Goal: Task Accomplishment & Management: Manage account settings

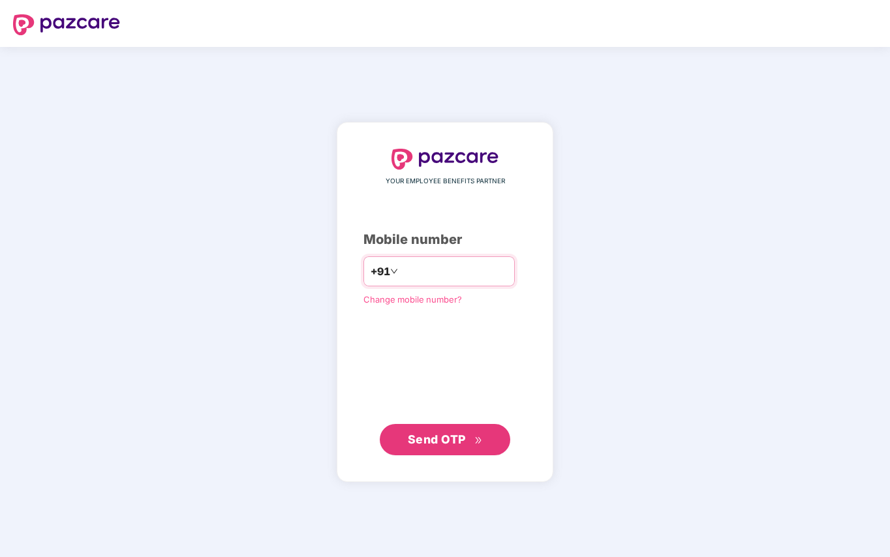
click at [414, 269] on input "number" at bounding box center [454, 271] width 107 height 21
type input "**********"
click at [453, 442] on span "Send OTP" at bounding box center [437, 440] width 58 height 14
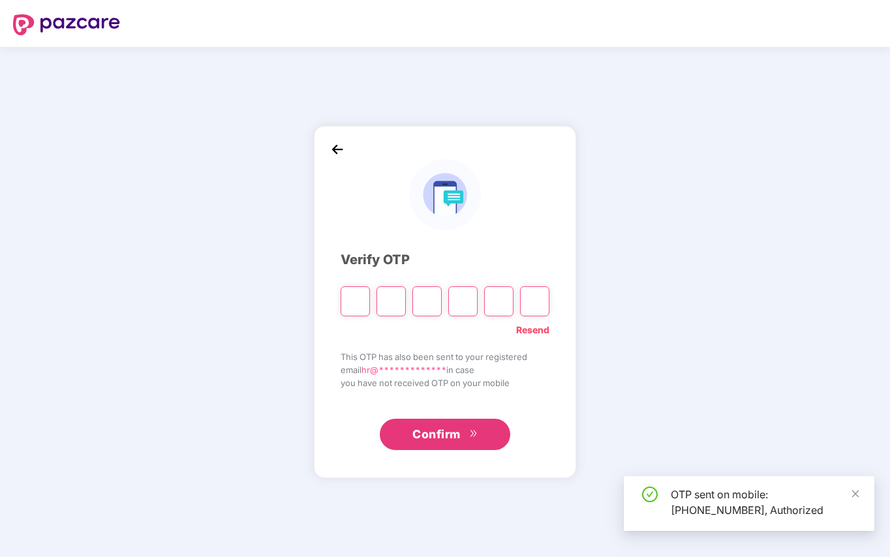
click at [358, 304] on input "Please enter verification code. Digit 1" at bounding box center [355, 301] width 29 height 30
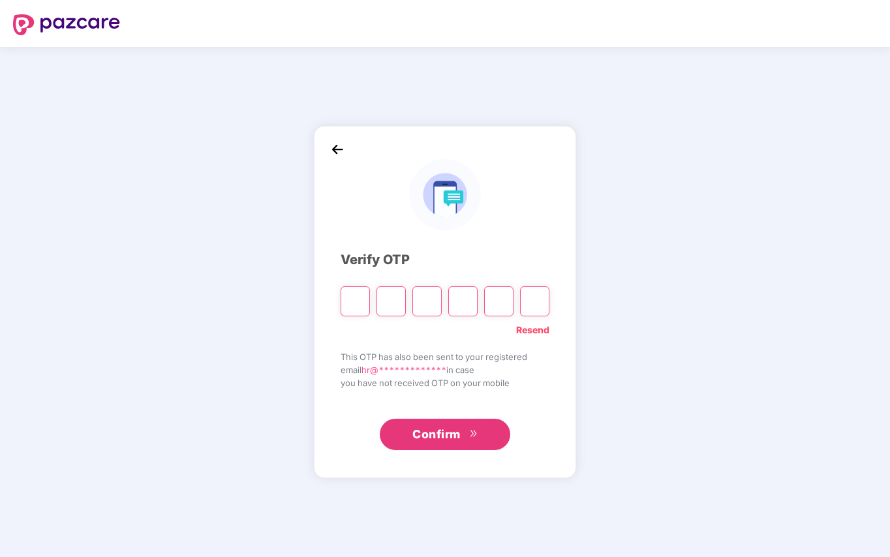
type input "*"
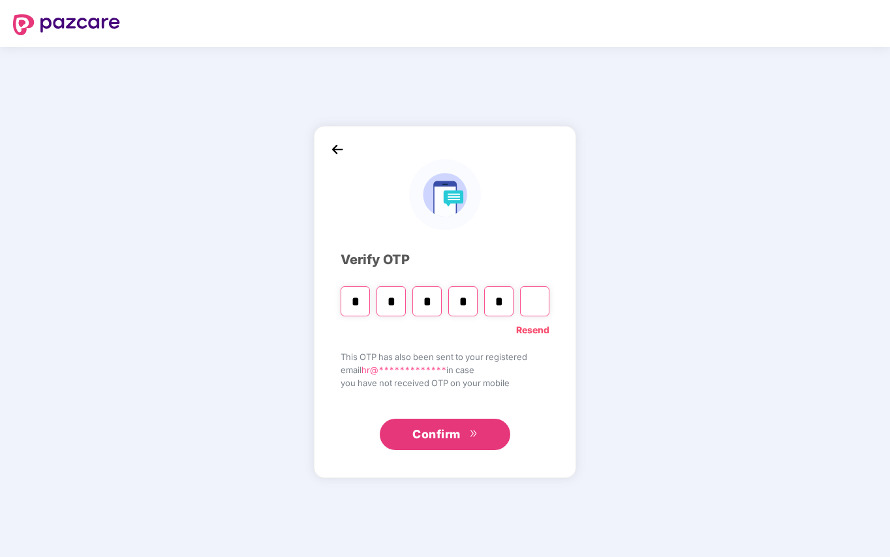
type input "*"
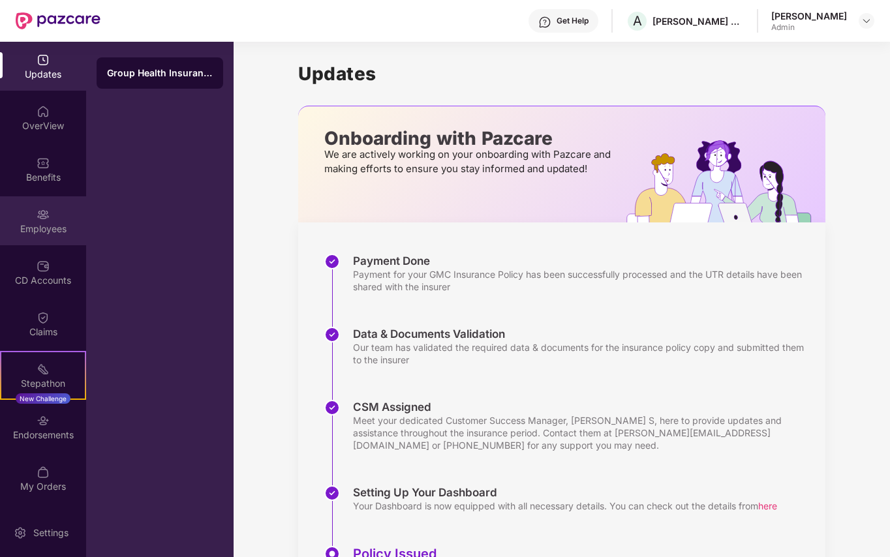
click at [46, 212] on img at bounding box center [43, 214] width 13 height 13
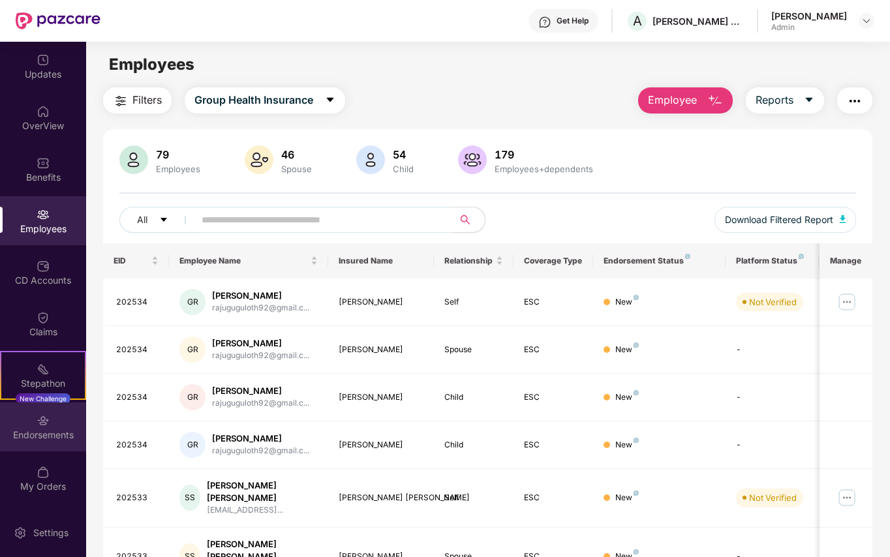
click at [48, 429] on div "Endorsements" at bounding box center [43, 435] width 86 height 13
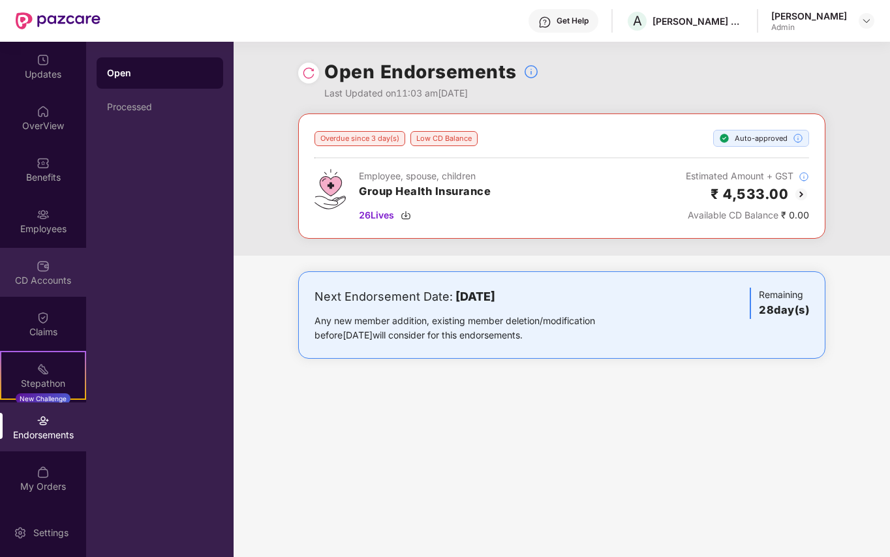
click at [48, 275] on div "CD Accounts" at bounding box center [43, 280] width 86 height 13
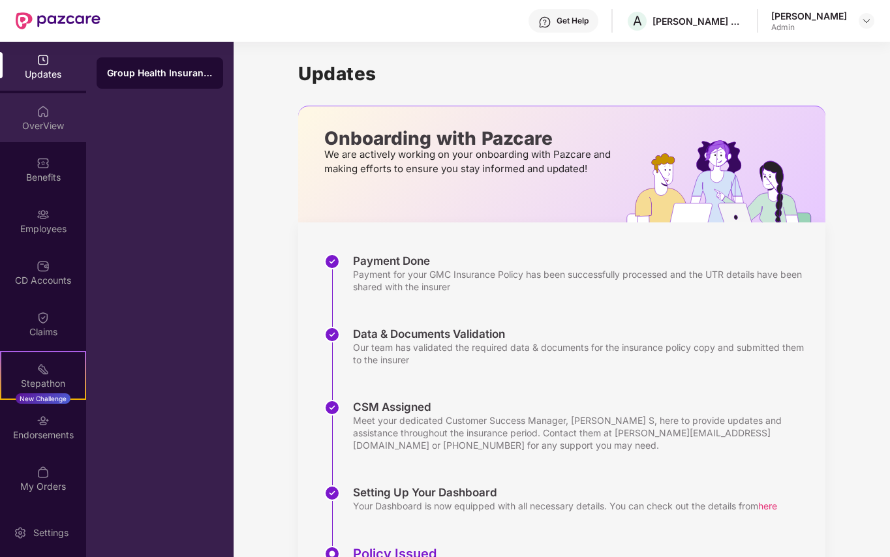
click at [40, 120] on div "OverView" at bounding box center [43, 125] width 86 height 13
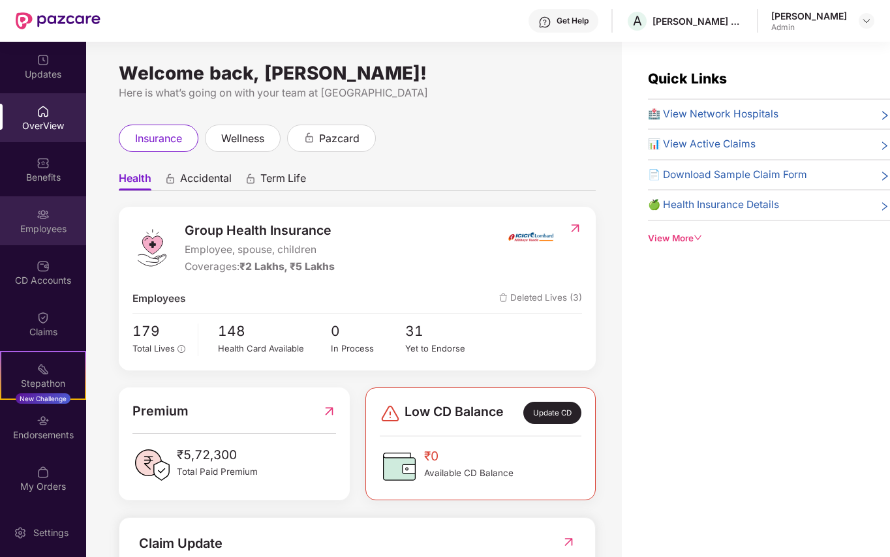
click at [35, 228] on div "Employees" at bounding box center [43, 229] width 86 height 13
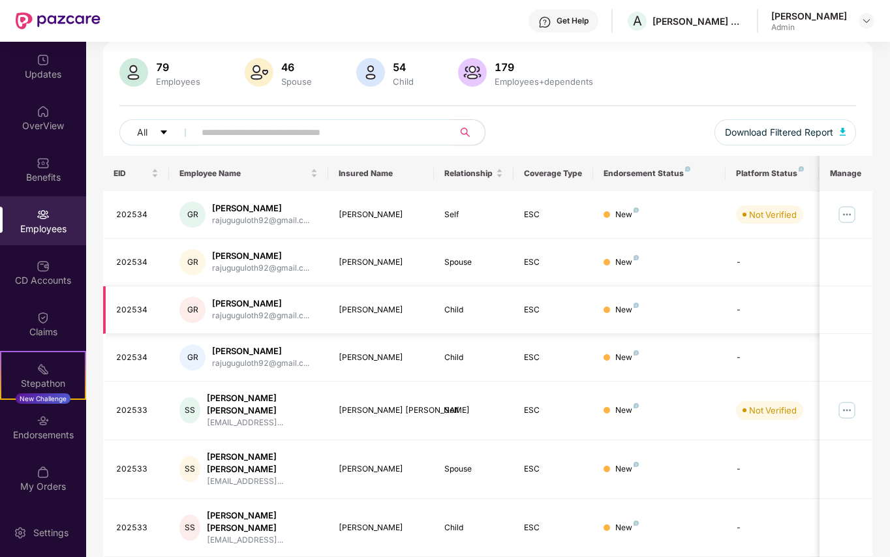
scroll to position [174, 0]
